Goal: Check status: Check status

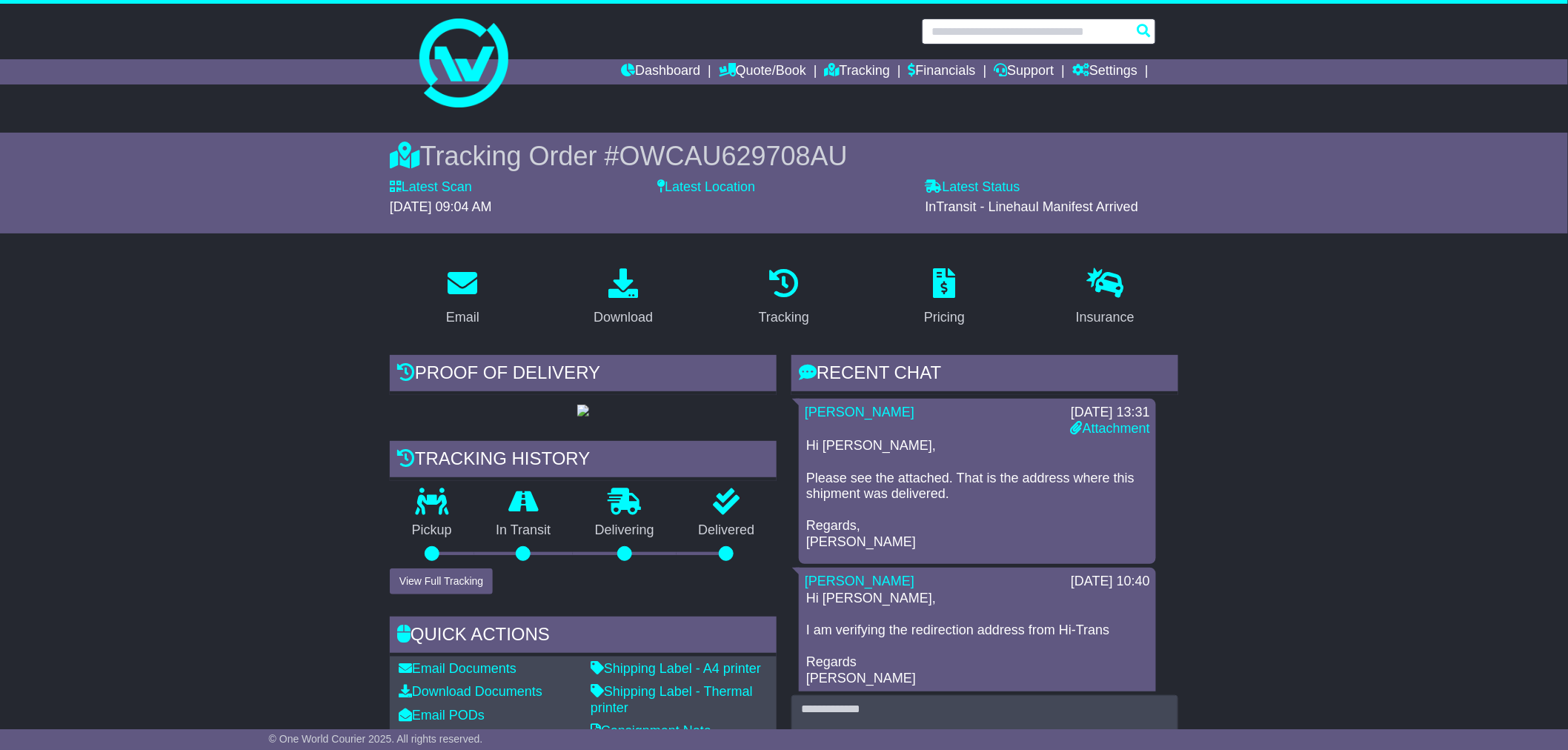
click at [980, 28] on input "text" at bounding box center [1038, 31] width 234 height 26
paste input "**********"
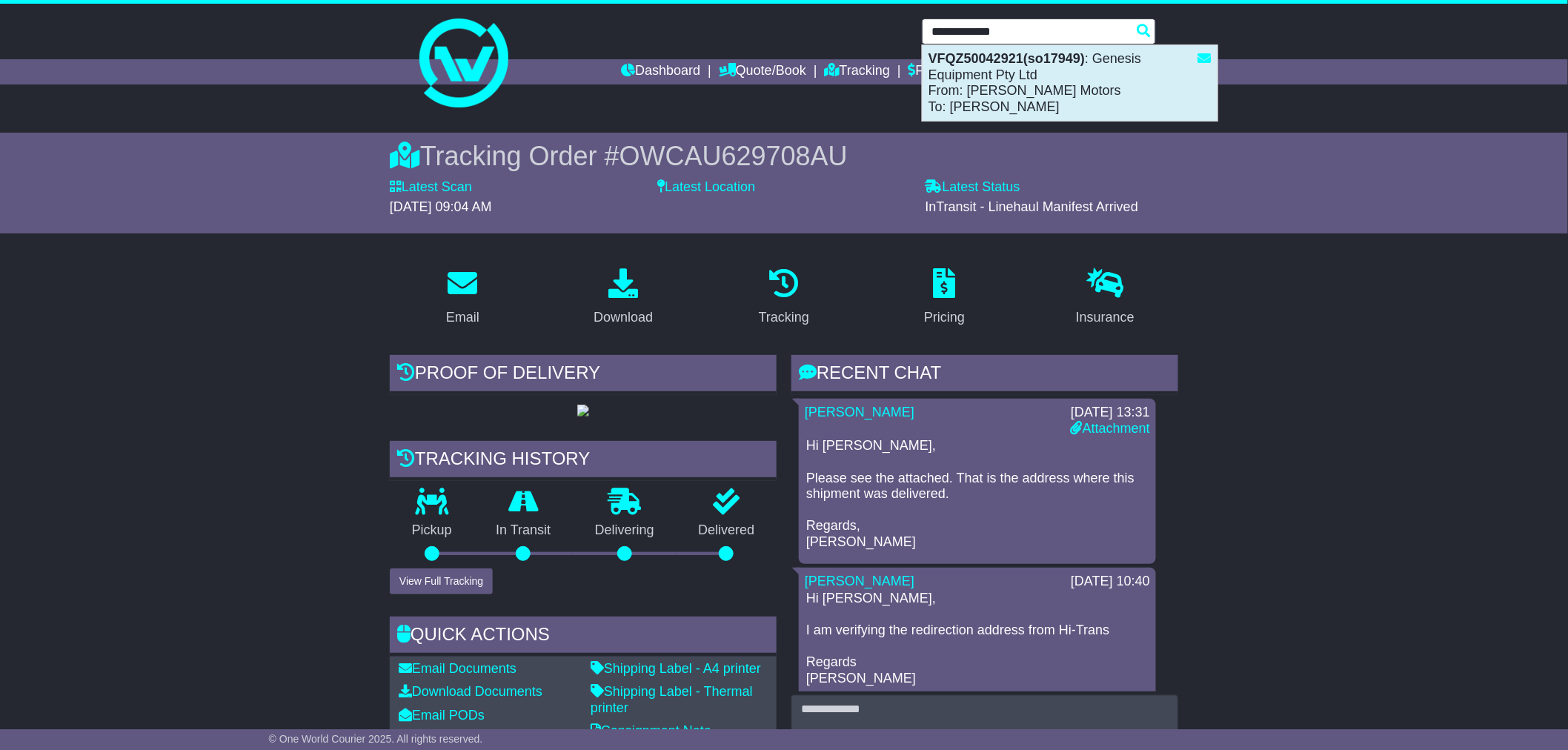
click at [1017, 72] on div "VFQZ50042921(so17949) : Genesis Equipment Pty Ltd From: [PERSON_NAME] Motors To…" at bounding box center [1070, 82] width 295 height 75
type input "**********"
